Goal: Task Accomplishment & Management: Manage account settings

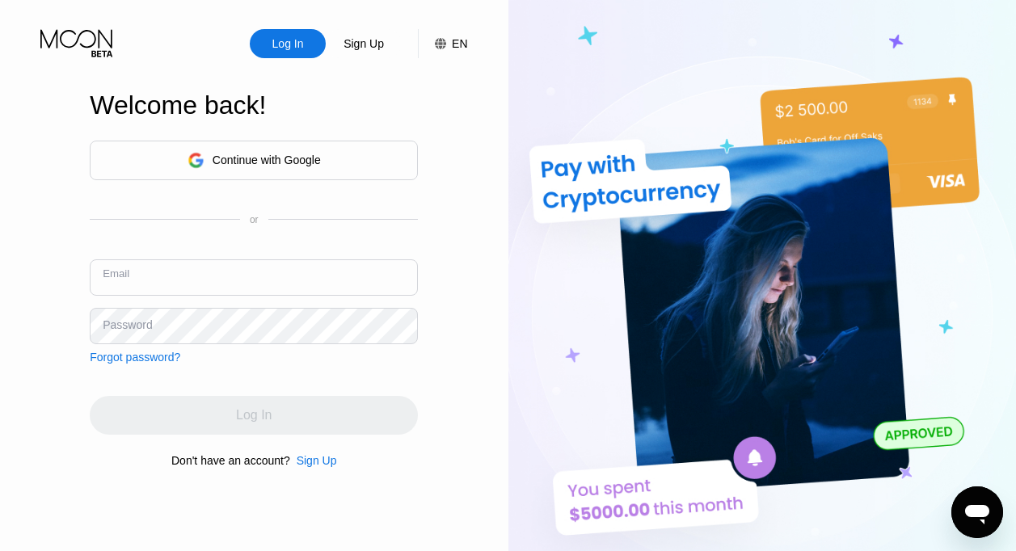
click at [225, 268] on input "text" at bounding box center [254, 277] width 328 height 36
paste input "[EMAIL_ADDRESS][DOMAIN_NAME]"
type input "[EMAIL_ADDRESS][DOMAIN_NAME]"
click at [105, 323] on div "Password" at bounding box center [127, 325] width 49 height 13
click at [111, 322] on div "Password" at bounding box center [127, 325] width 49 height 13
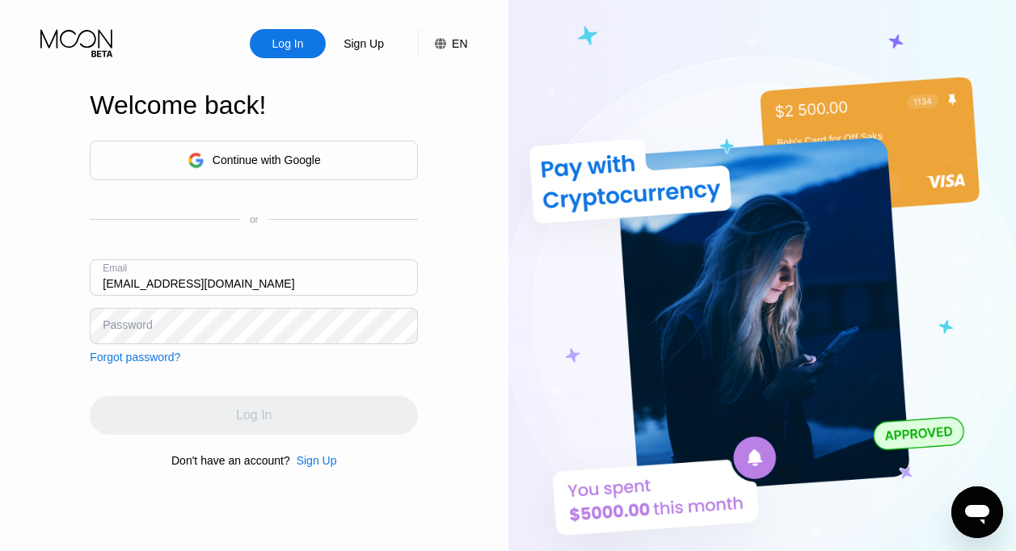
click at [121, 322] on div "Password" at bounding box center [127, 325] width 49 height 13
click at [259, 289] on input "[EMAIL_ADDRESS][DOMAIN_NAME]" at bounding box center [254, 277] width 328 height 36
click at [72, 327] on div "Log In Sign Up EN Language English Save Welcome back! Continue with Google or E…" at bounding box center [254, 303] width 508 height 606
click at [287, 410] on div "Log In" at bounding box center [254, 415] width 328 height 39
click at [235, 277] on input "text" at bounding box center [254, 277] width 328 height 36
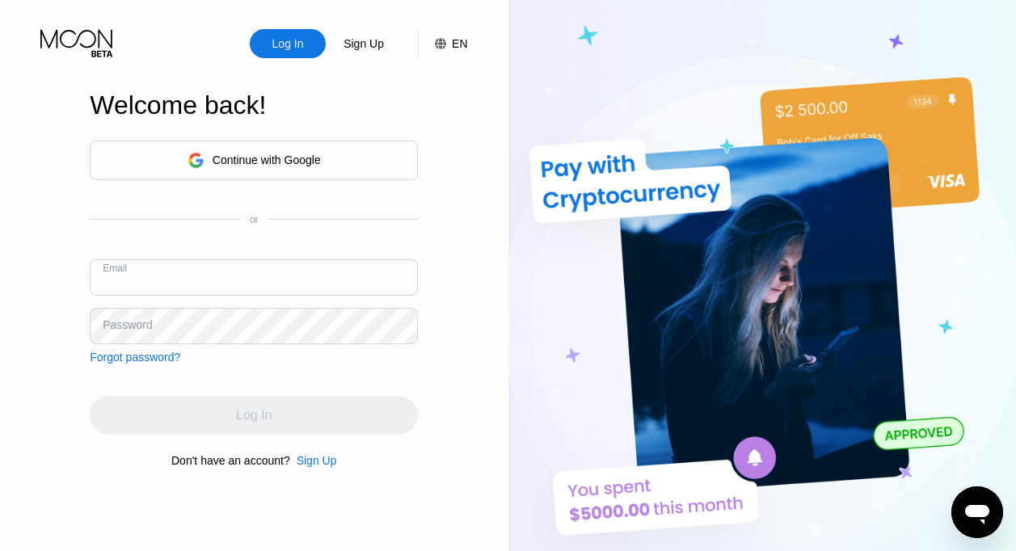
type input "iveyfenwick@gmail.com"
